Goal: Transaction & Acquisition: Purchase product/service

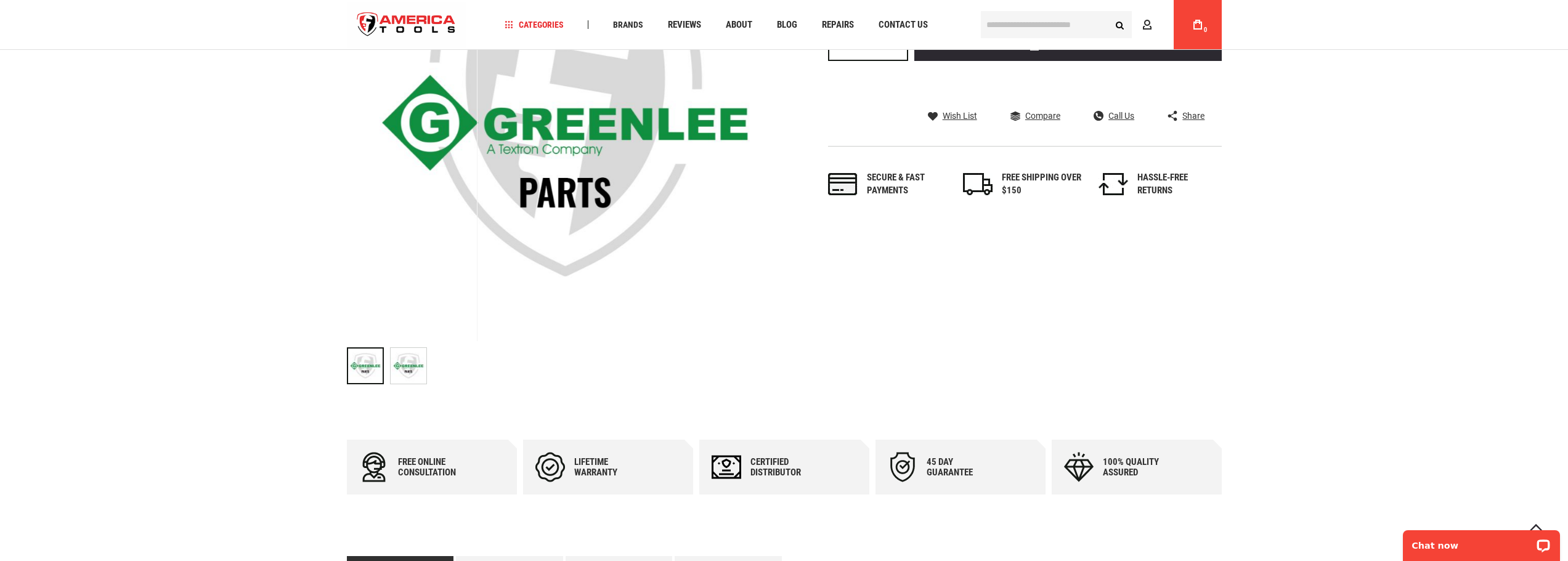
scroll to position [185, 0]
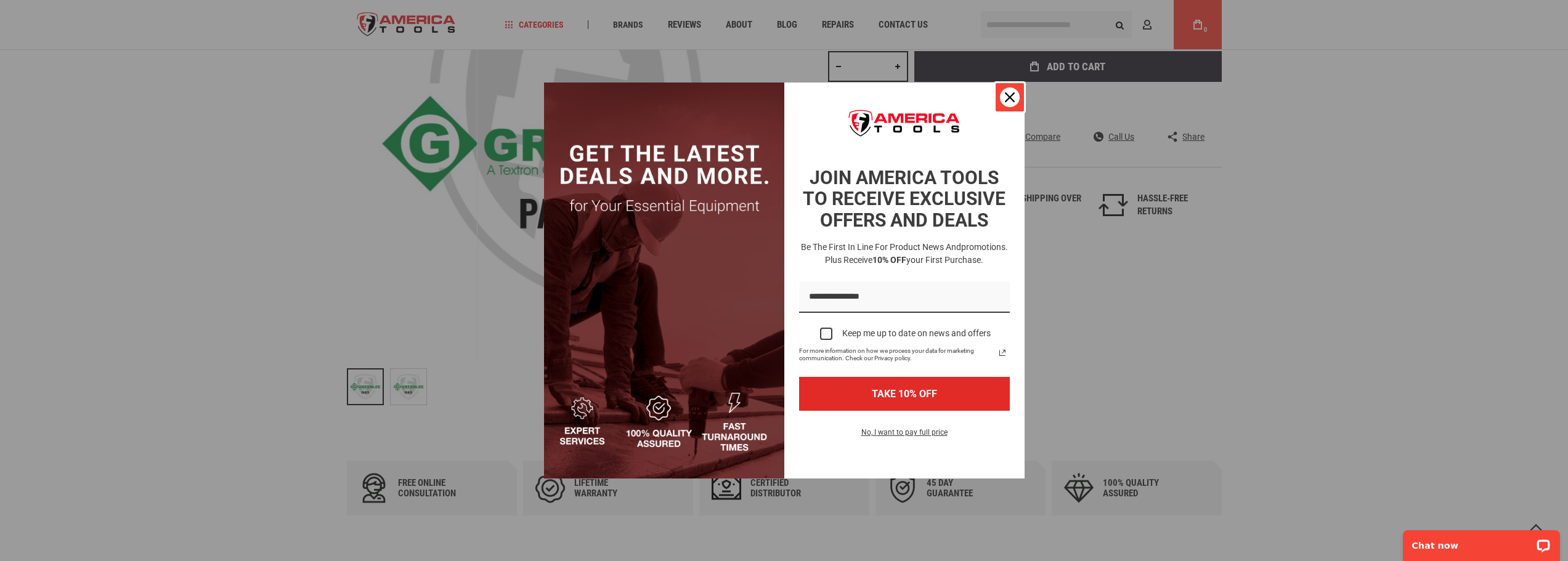
click at [1007, 95] on icon "close icon" at bounding box center [1009, 97] width 10 height 10
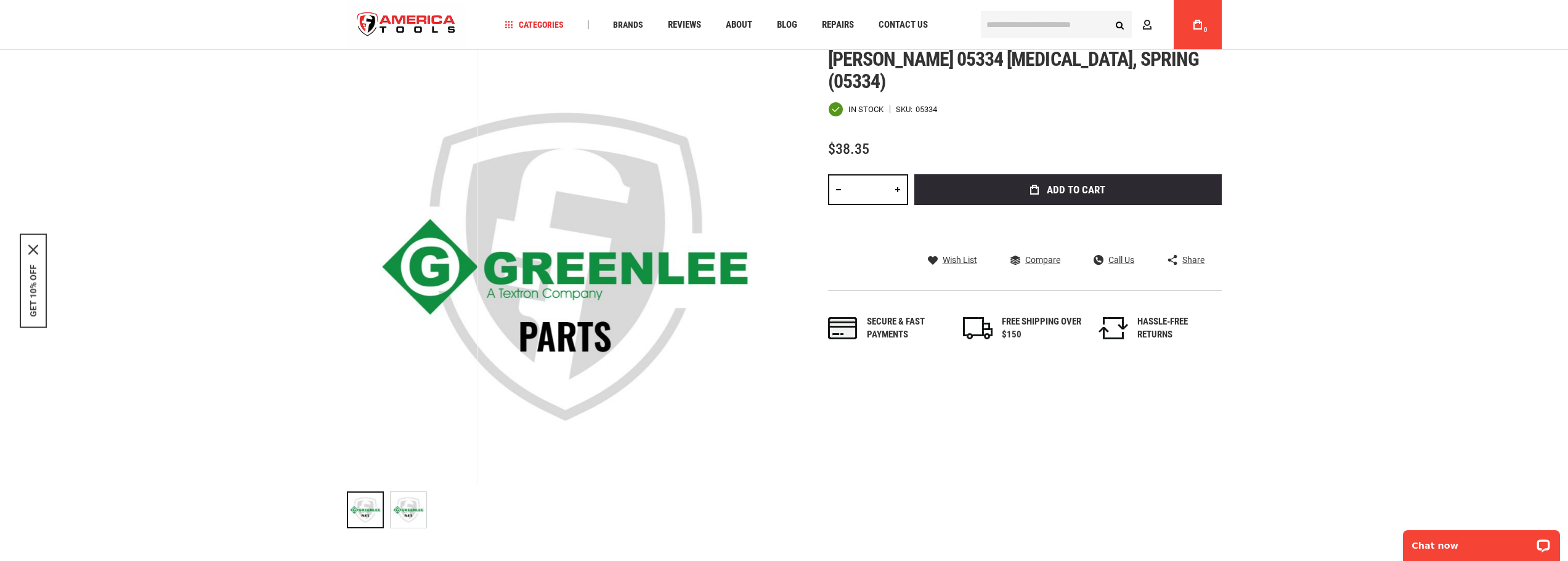
scroll to position [0, 0]
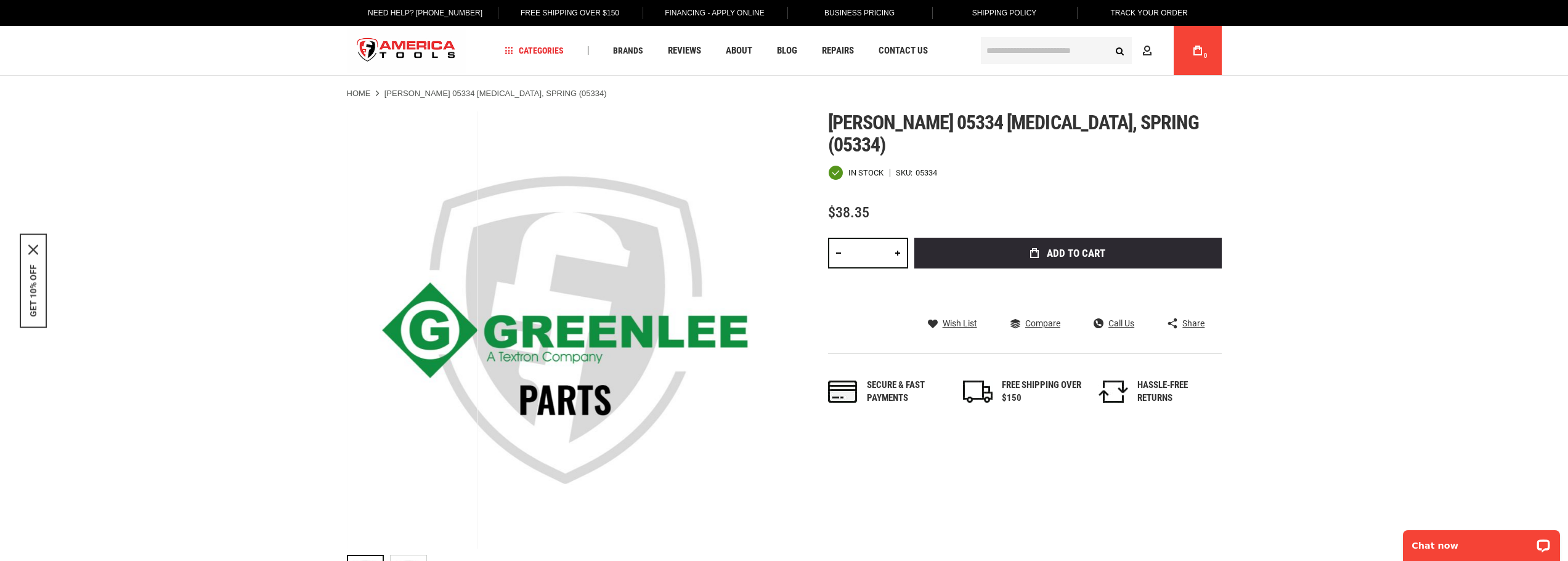
click at [893, 238] on link at bounding box center [897, 253] width 21 height 31
click at [897, 238] on link at bounding box center [897, 253] width 21 height 31
click at [898, 238] on link at bounding box center [897, 253] width 21 height 31
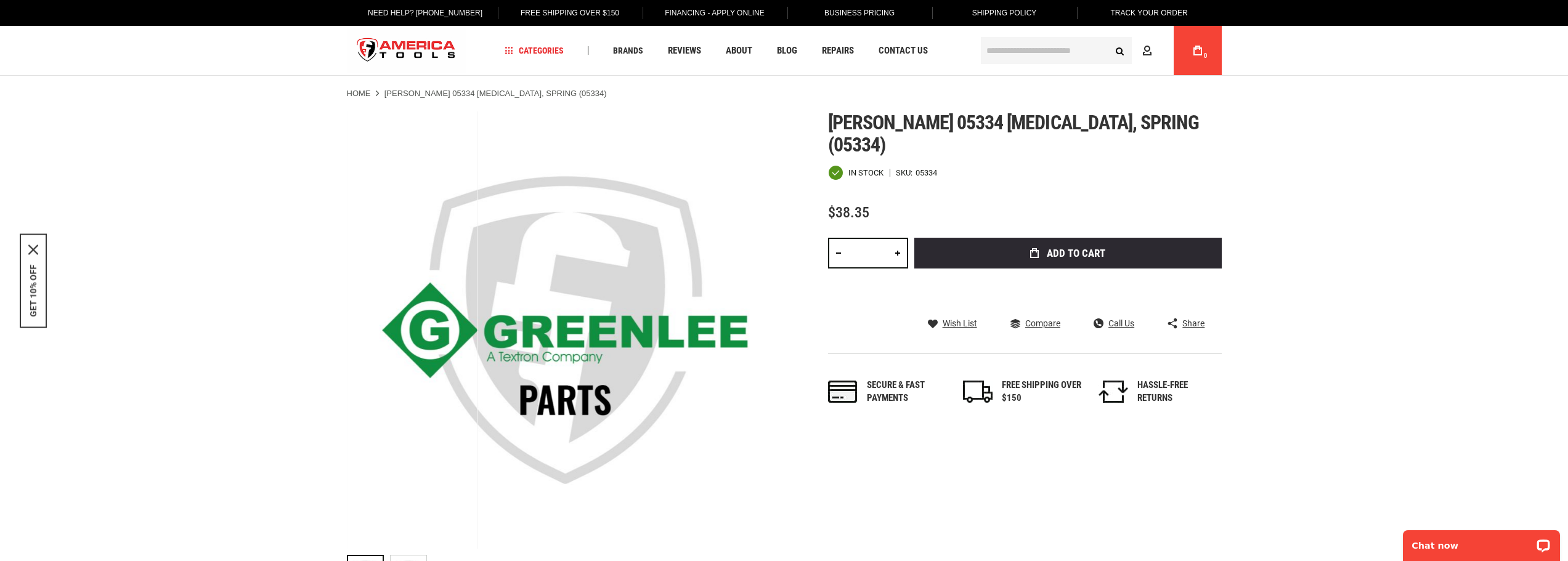
click at [898, 238] on link at bounding box center [897, 253] width 21 height 31
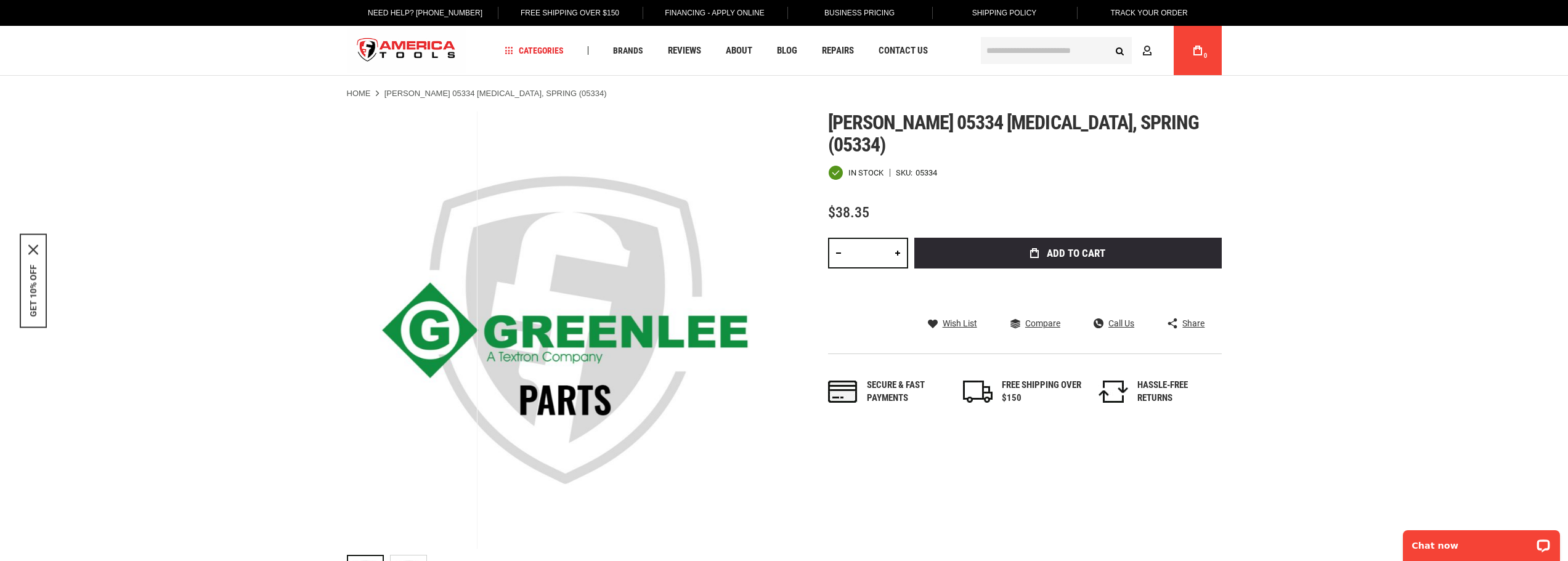
click at [898, 238] on link at bounding box center [897, 253] width 21 height 31
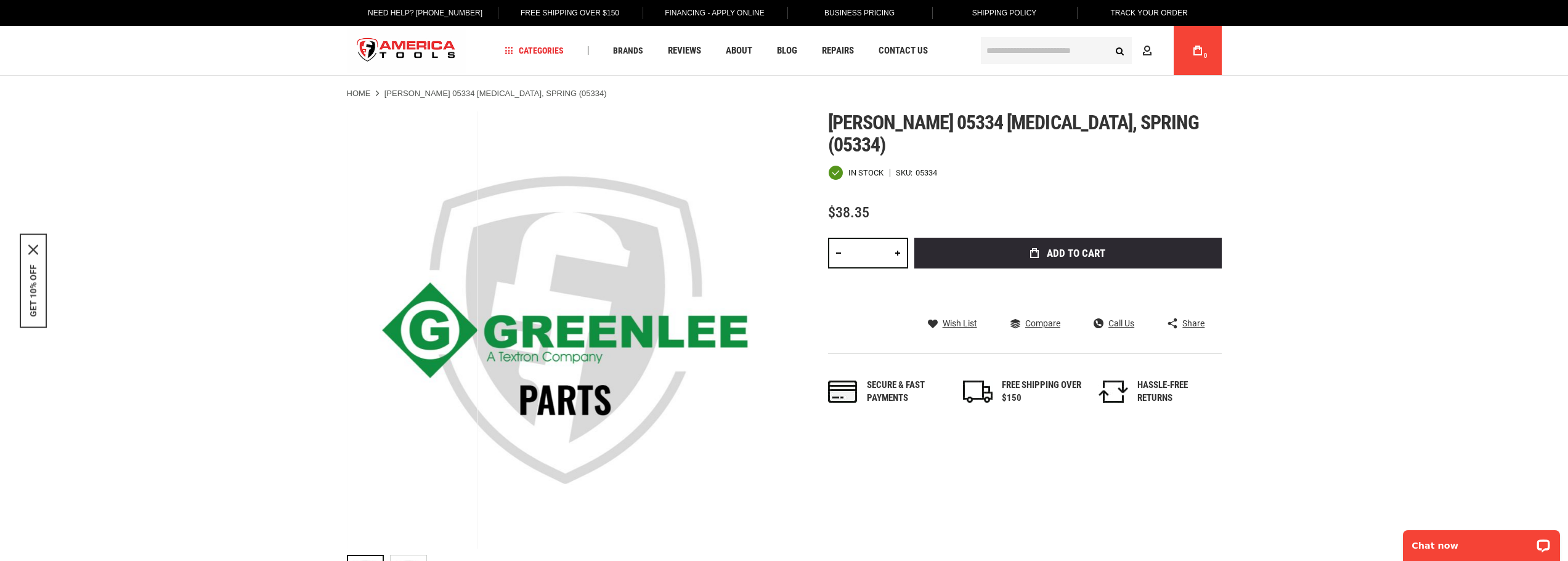
click at [898, 238] on link at bounding box center [897, 253] width 21 height 31
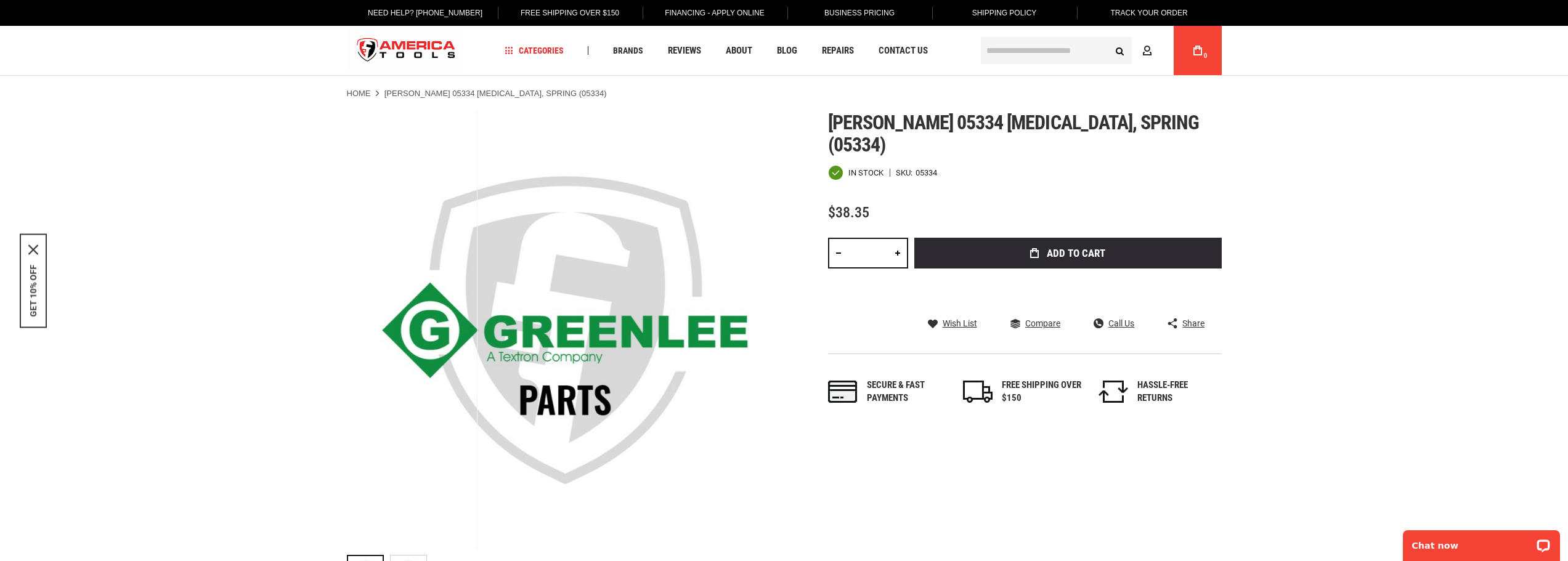
click at [898, 238] on link at bounding box center [897, 253] width 21 height 31
click at [838, 238] on link at bounding box center [838, 253] width 21 height 31
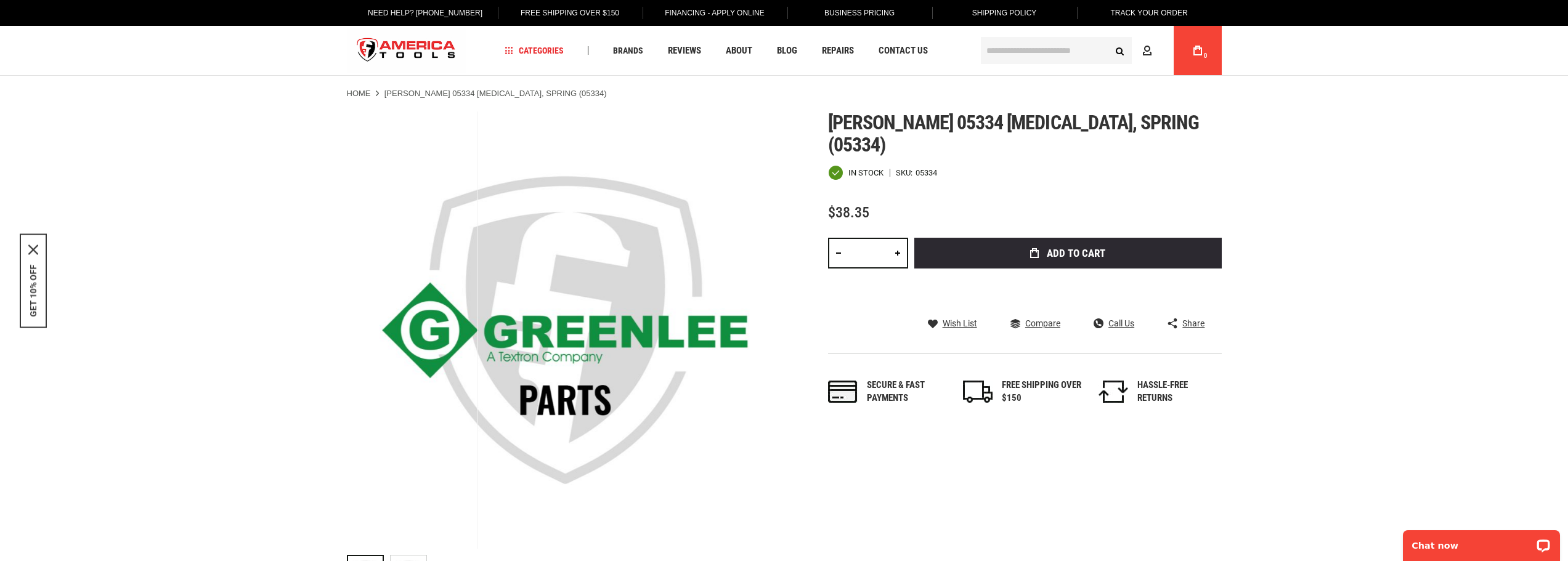
click at [838, 238] on link at bounding box center [838, 253] width 21 height 31
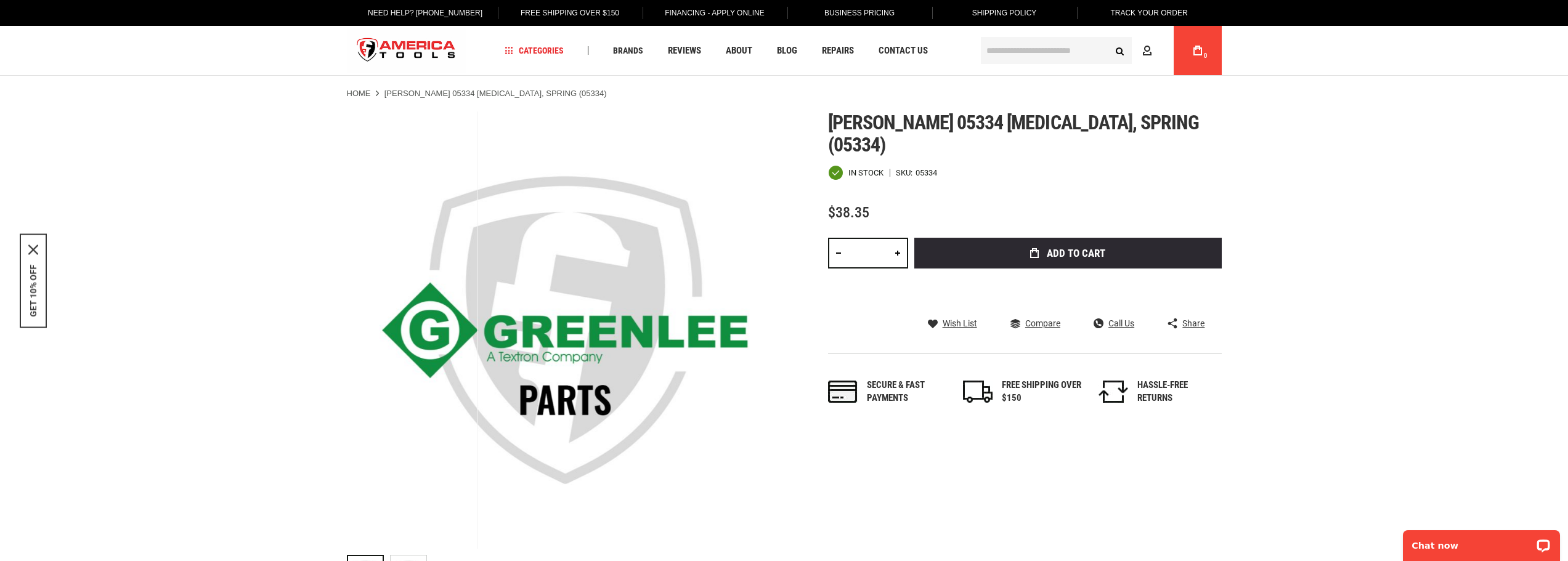
click at [838, 238] on link at bounding box center [838, 253] width 21 height 31
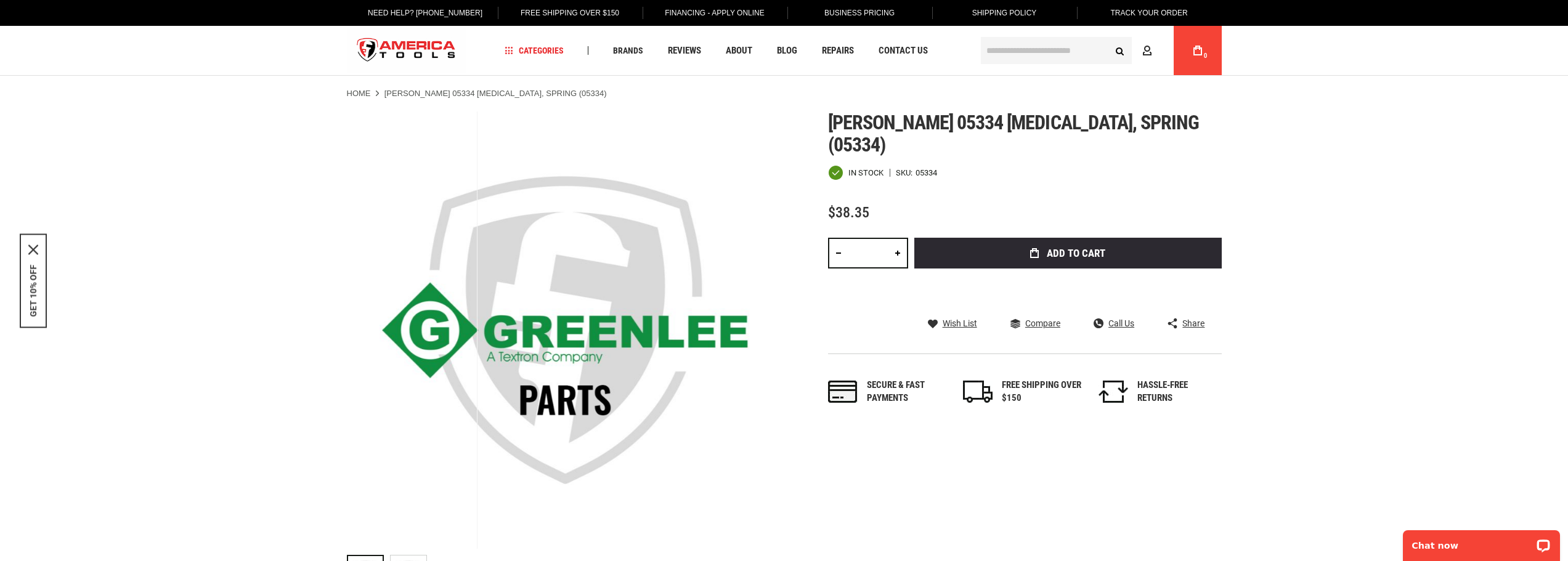
click at [838, 238] on link at bounding box center [838, 253] width 21 height 31
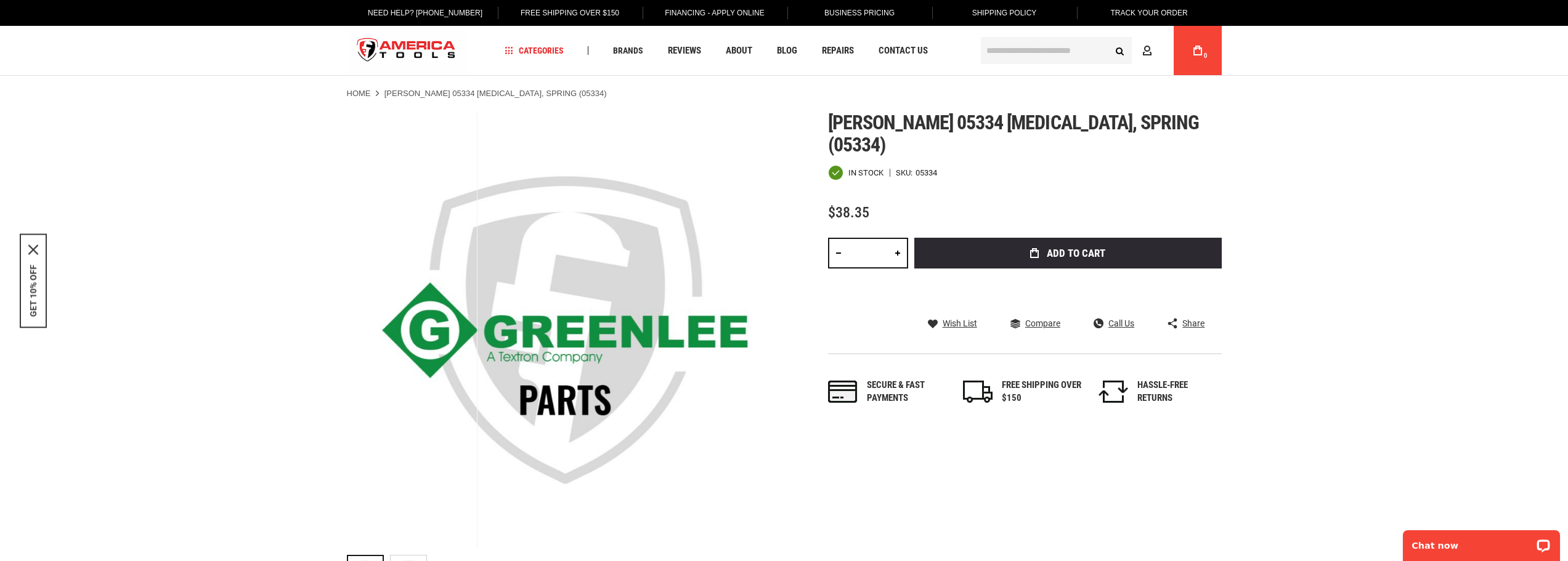
click at [838, 238] on link at bounding box center [838, 253] width 21 height 31
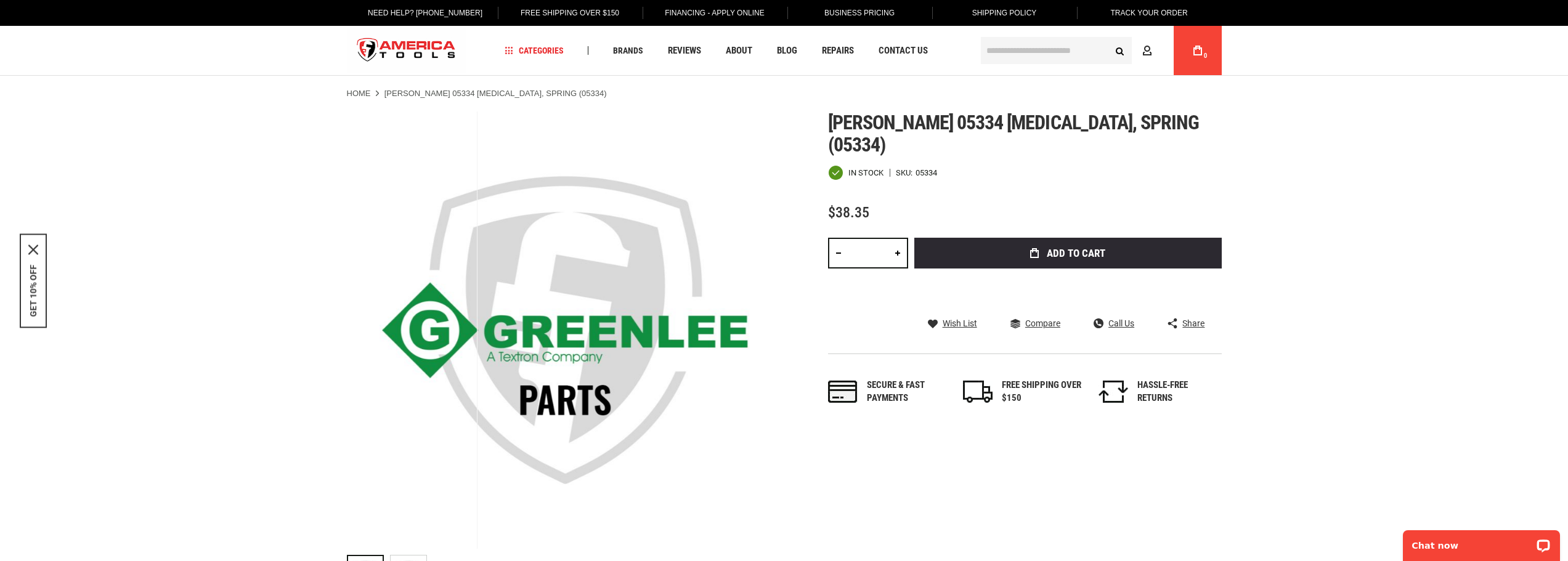
click at [838, 238] on link at bounding box center [838, 253] width 21 height 31
type input "*"
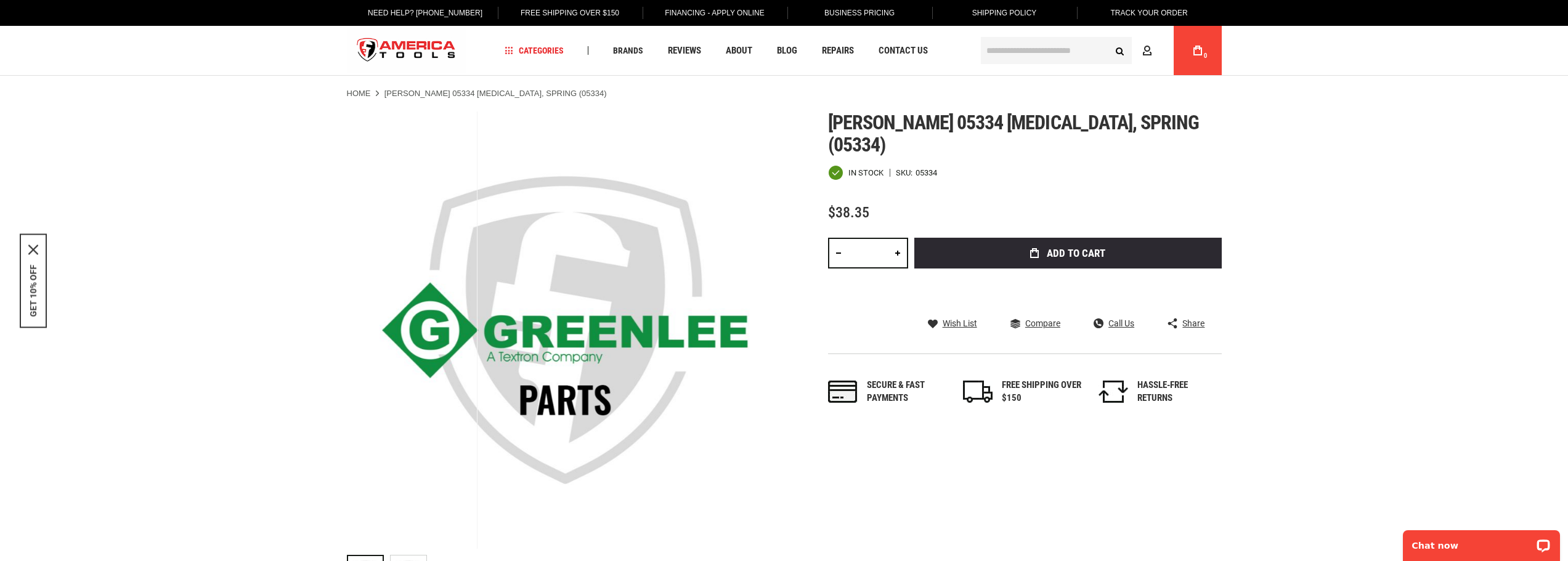
click at [838, 238] on link at bounding box center [838, 253] width 21 height 31
click at [801, 231] on div "Skip to the end of the images gallery Skip to the beginning of the images galle…" at bounding box center [784, 355] width 875 height 487
